Goal: Transaction & Acquisition: Download file/media

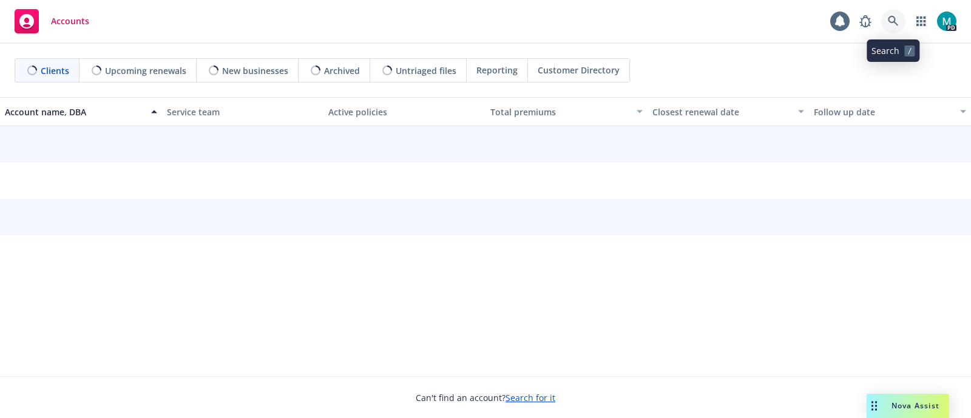
click at [894, 18] on icon at bounding box center [893, 21] width 11 height 11
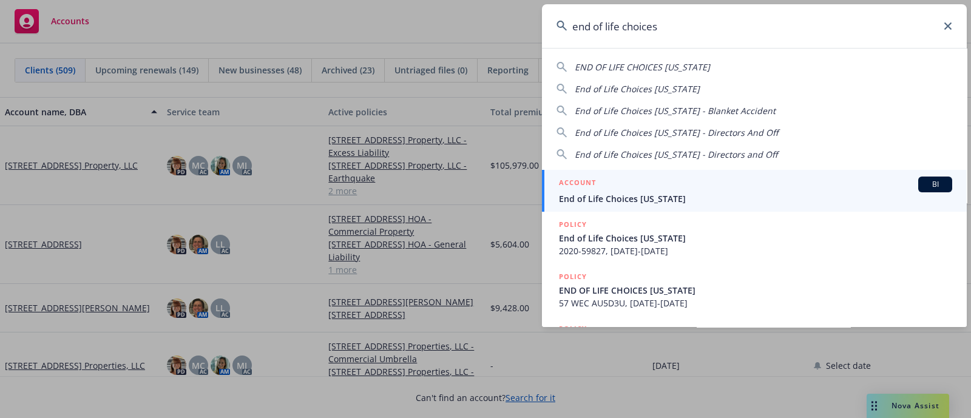
type input "end of life choices"
click at [594, 199] on span "End of Life Choices [US_STATE]" at bounding box center [755, 198] width 393 height 13
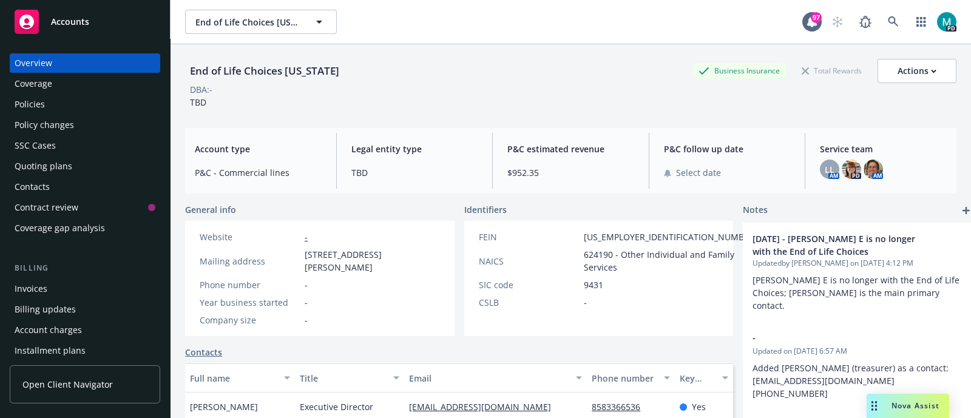
click at [52, 104] on div "Policies" at bounding box center [85, 104] width 141 height 19
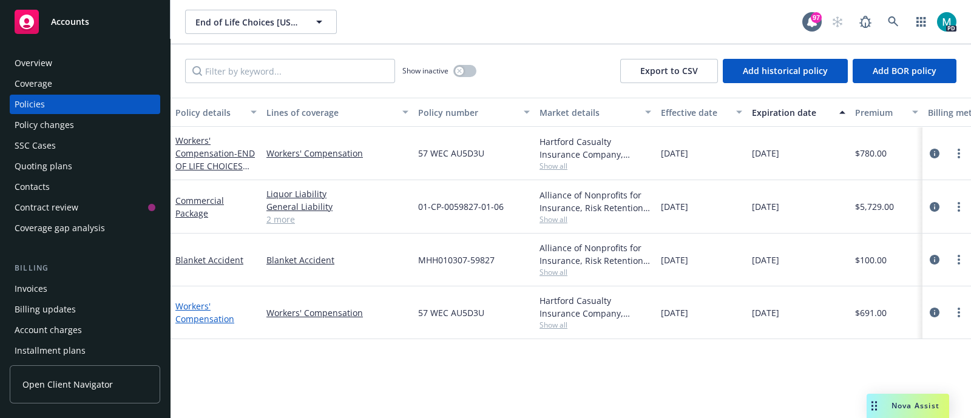
click at [185, 320] on link "Workers' Compensation" at bounding box center [204, 312] width 59 height 24
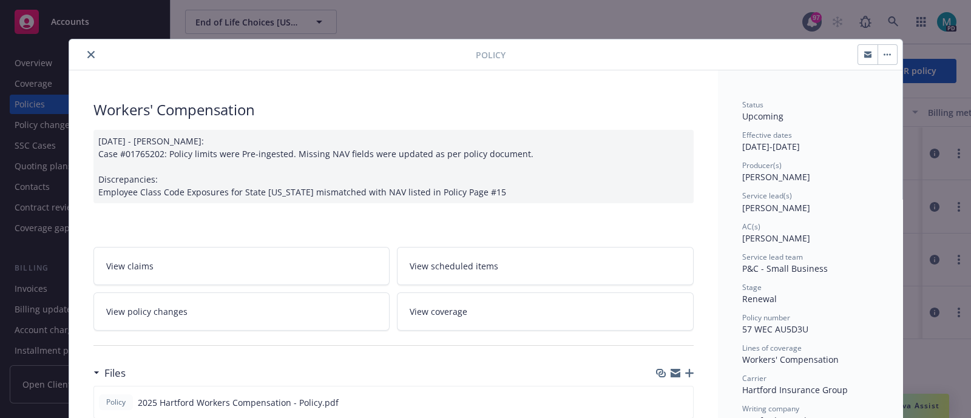
scroll to position [151, 0]
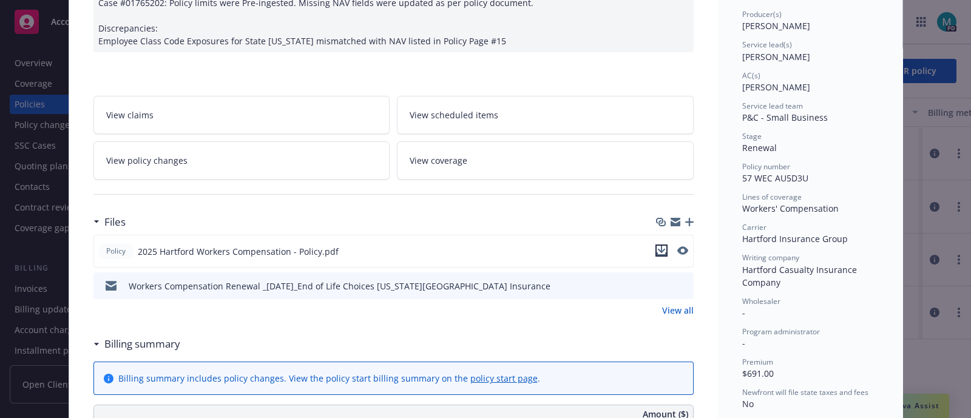
click at [657, 250] on icon "download file" at bounding box center [662, 251] width 10 height 10
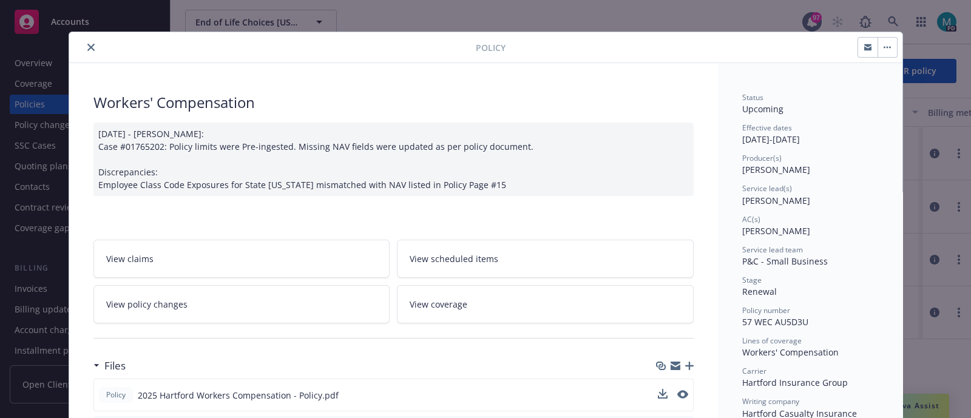
scroll to position [0, 0]
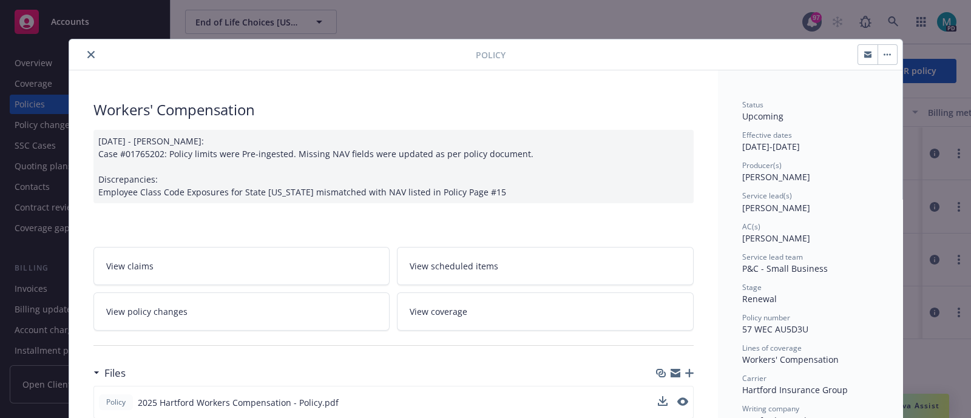
click at [87, 52] on icon "close" at bounding box center [90, 54] width 7 height 7
